Goal: Task Accomplishment & Management: Use online tool/utility

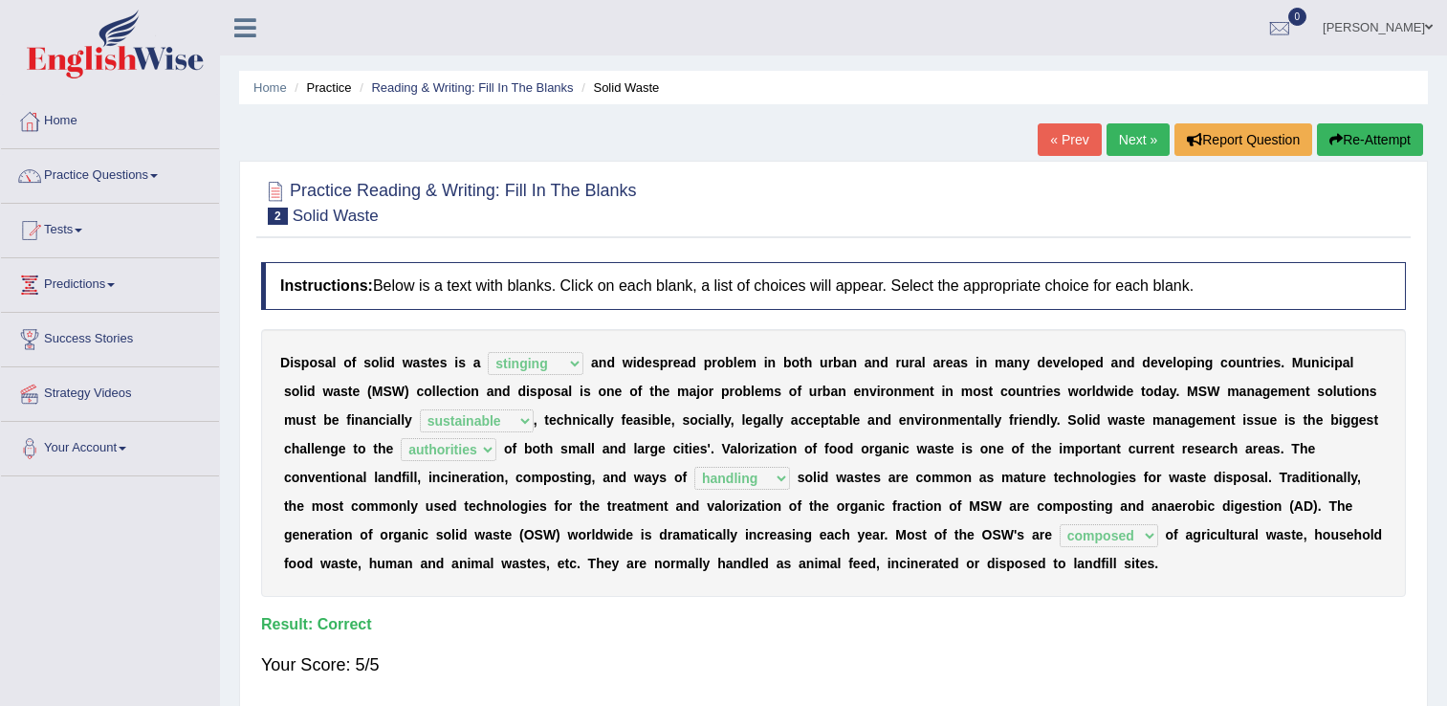
select select "stinging"
select select "sustainable"
select select "authorities"
select select "handling"
select select "composed"
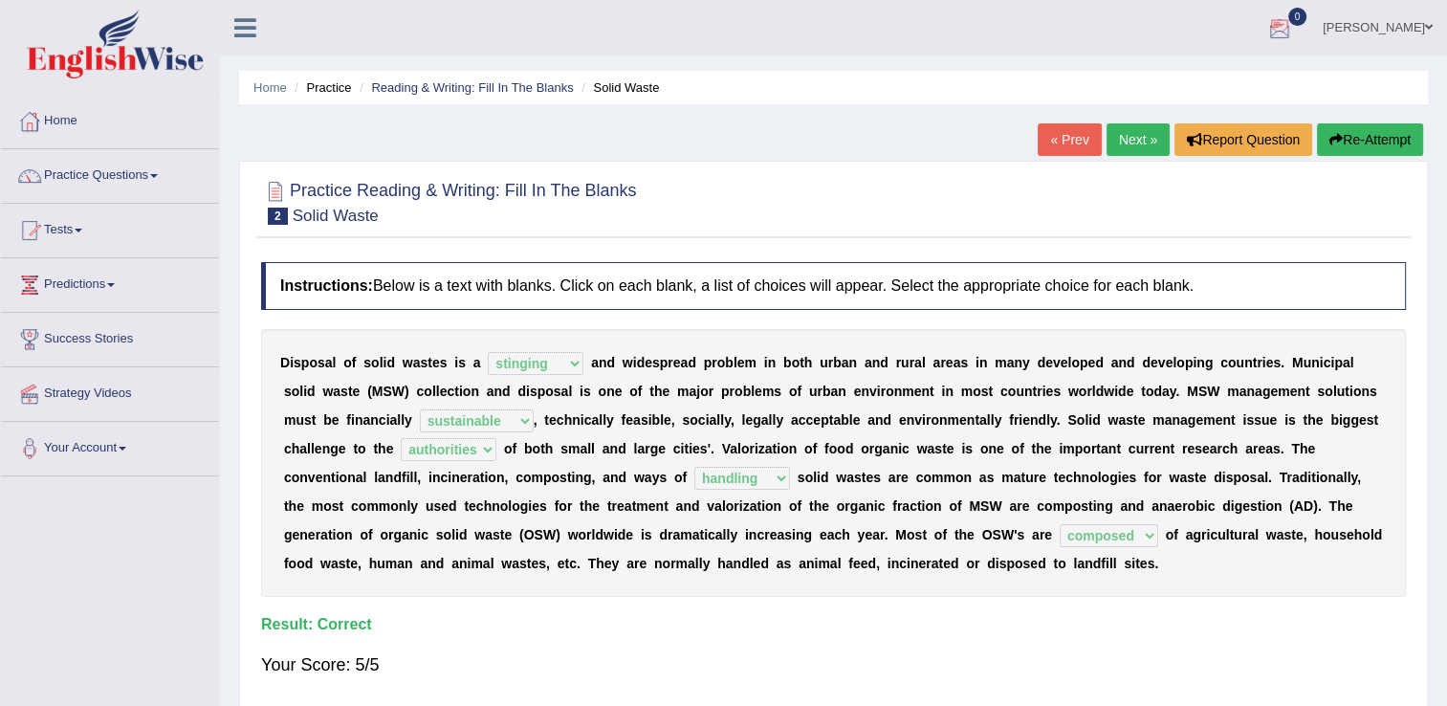
click at [1319, 23] on link "Anuradha Sharma" at bounding box center [1377, 25] width 139 height 50
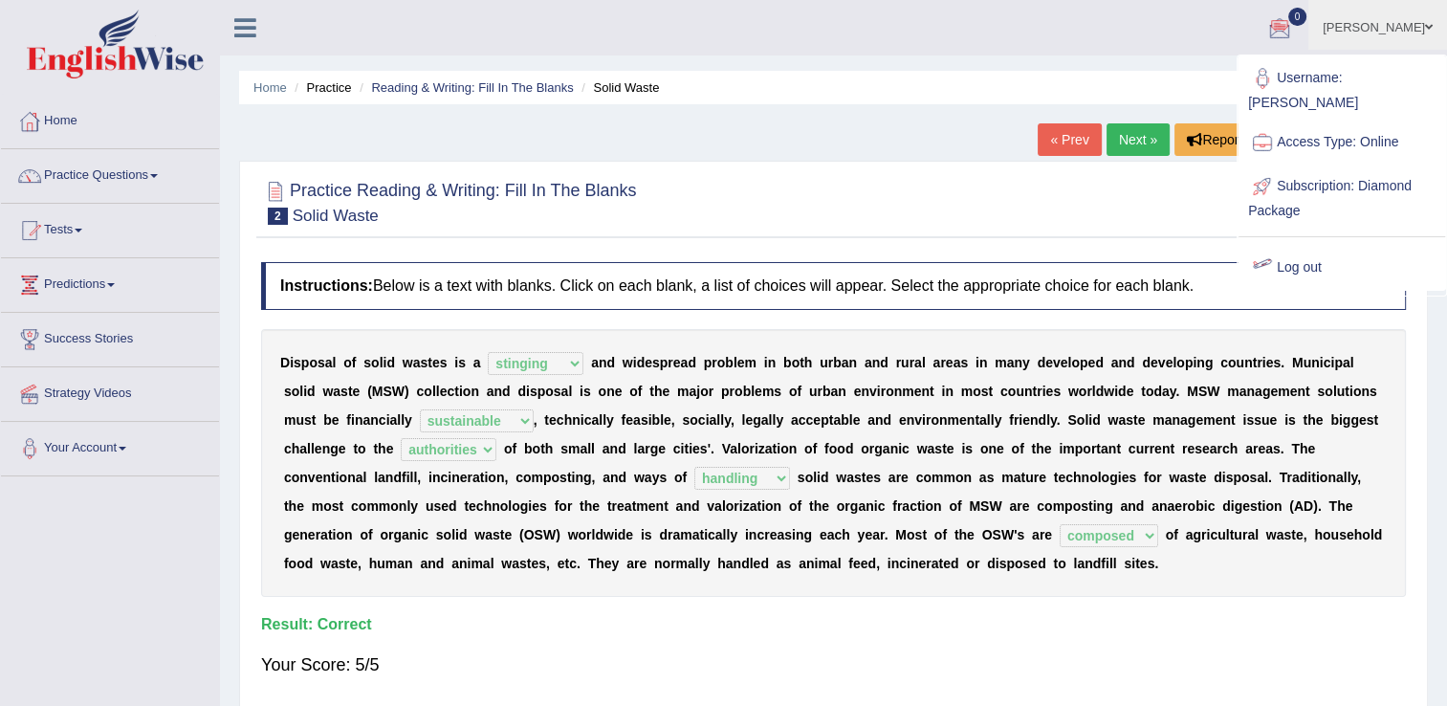
click at [1287, 247] on link "Log out" at bounding box center [1342, 268] width 207 height 44
